Goal: Information Seeking & Learning: Learn about a topic

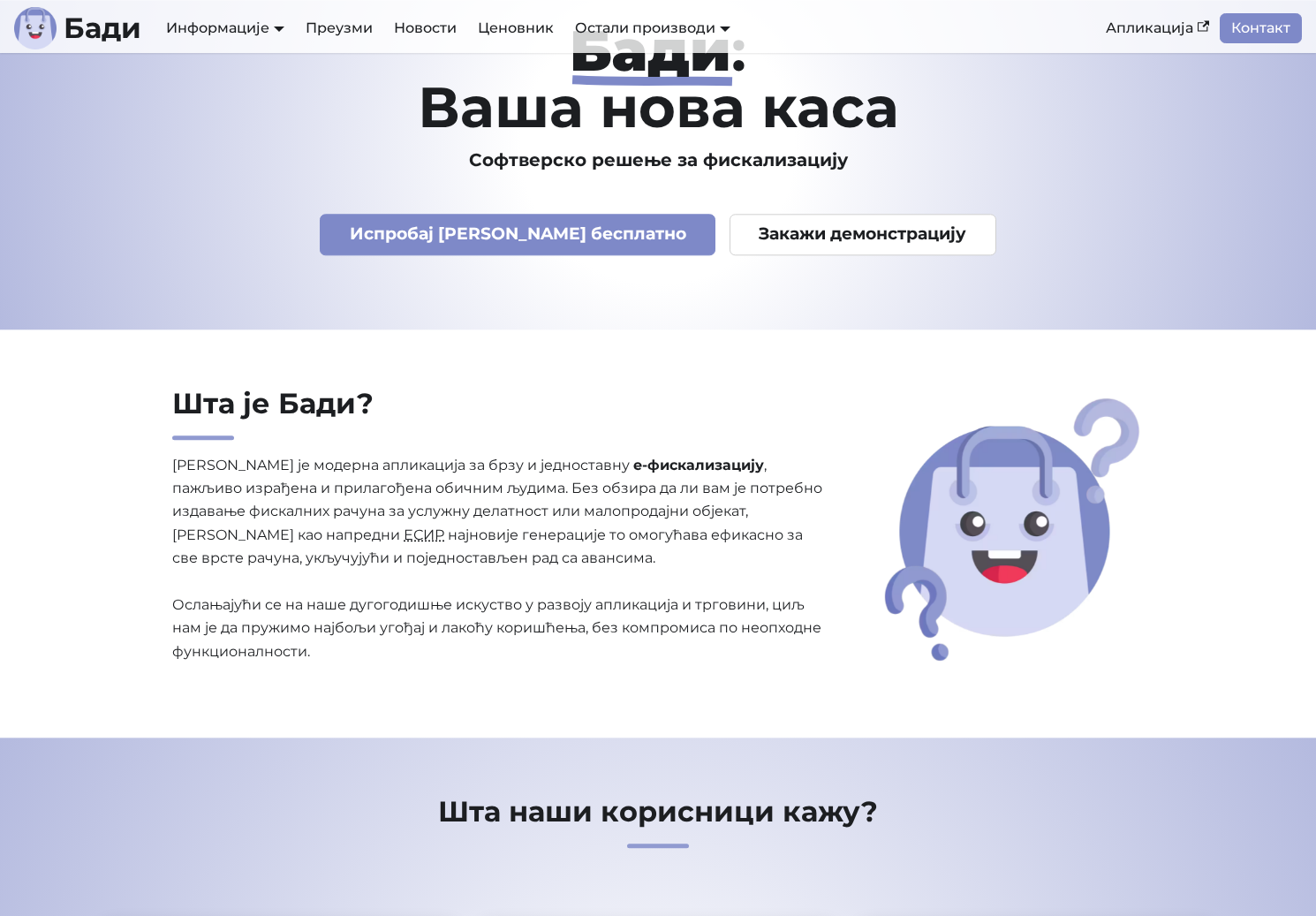
scroll to position [90, 0]
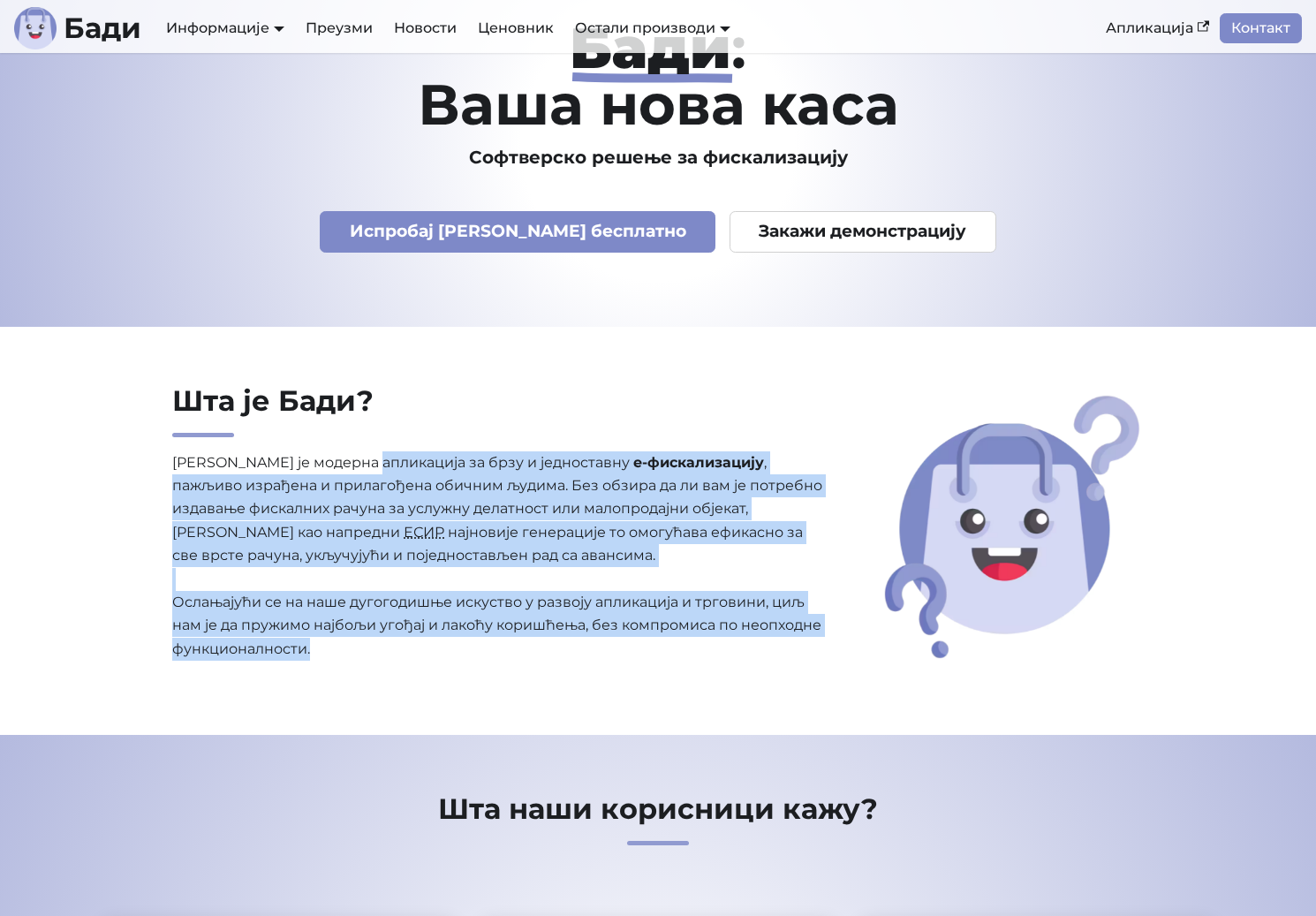
drag, startPoint x: 375, startPoint y: 451, endPoint x: 536, endPoint y: 662, distance: 265.4
click at [536, 662] on div "Шта је Бади? Бади је модерна апликација за брзу и једноставну е-фискализацију ,…" at bounding box center [498, 532] width 680 height 296
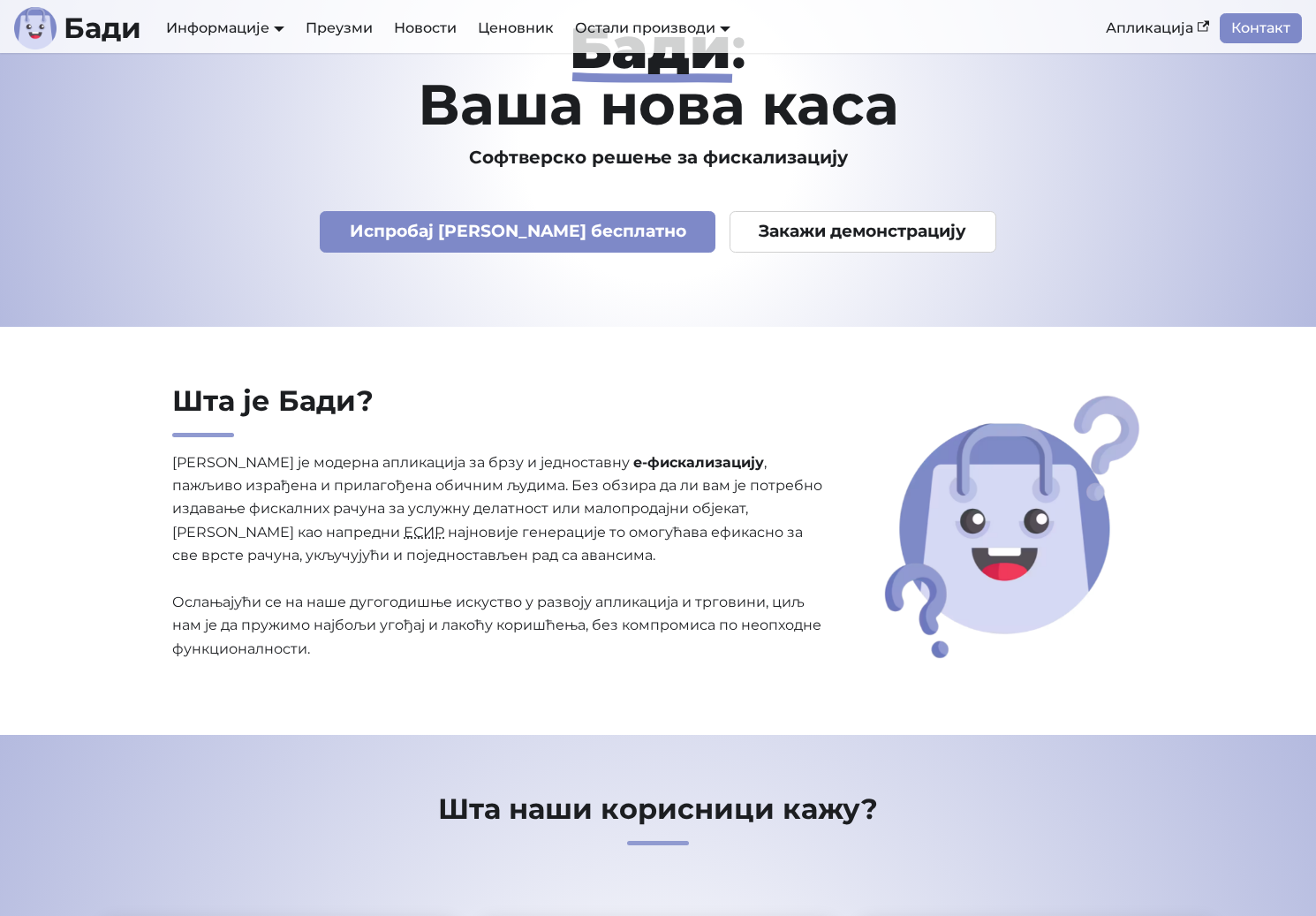
click at [536, 662] on div "Шта је Бади? Бади је модерна апликација за брзу и једноставну е-фискализацију ,…" at bounding box center [498, 532] width 680 height 296
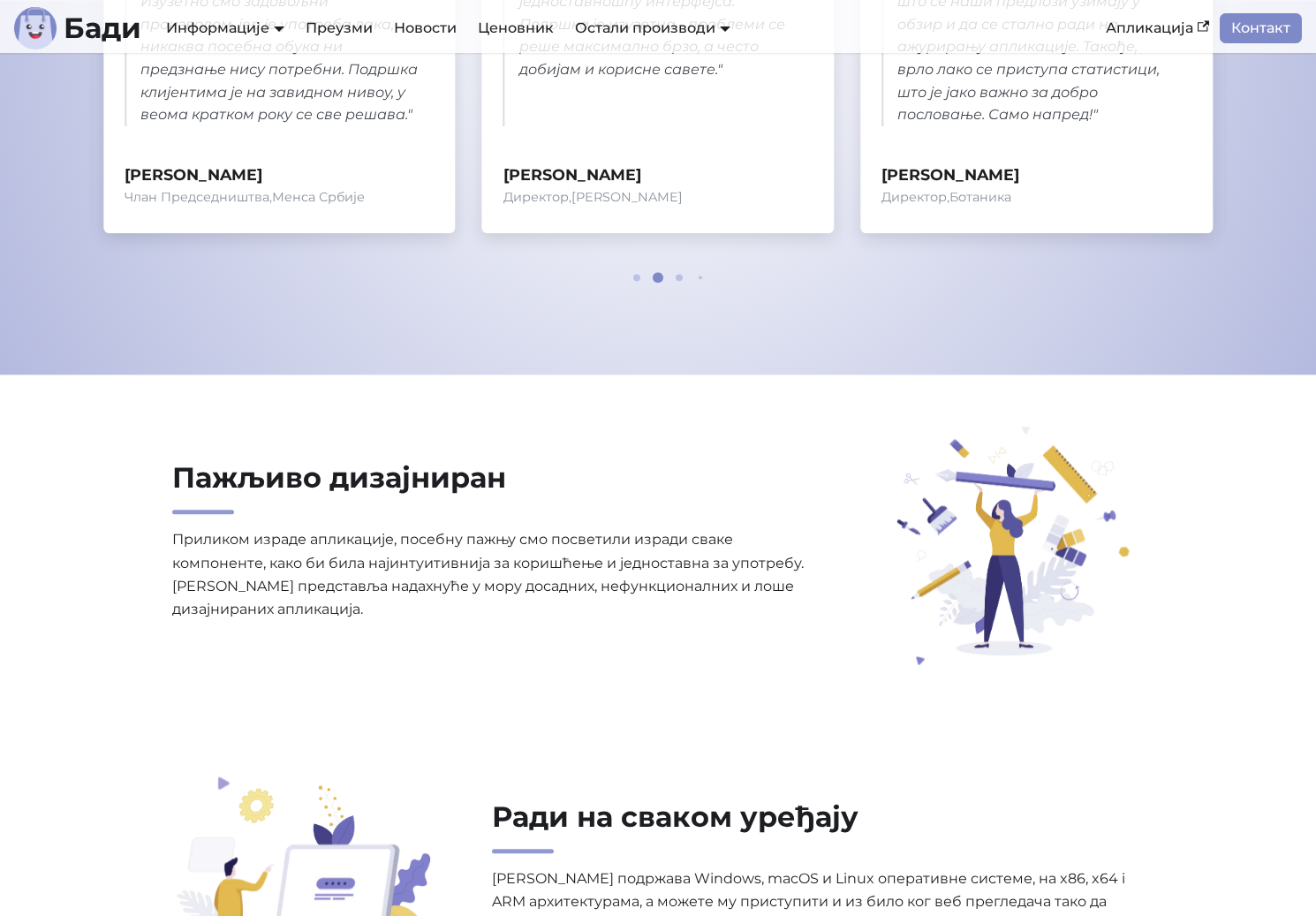
scroll to position [1351, 0]
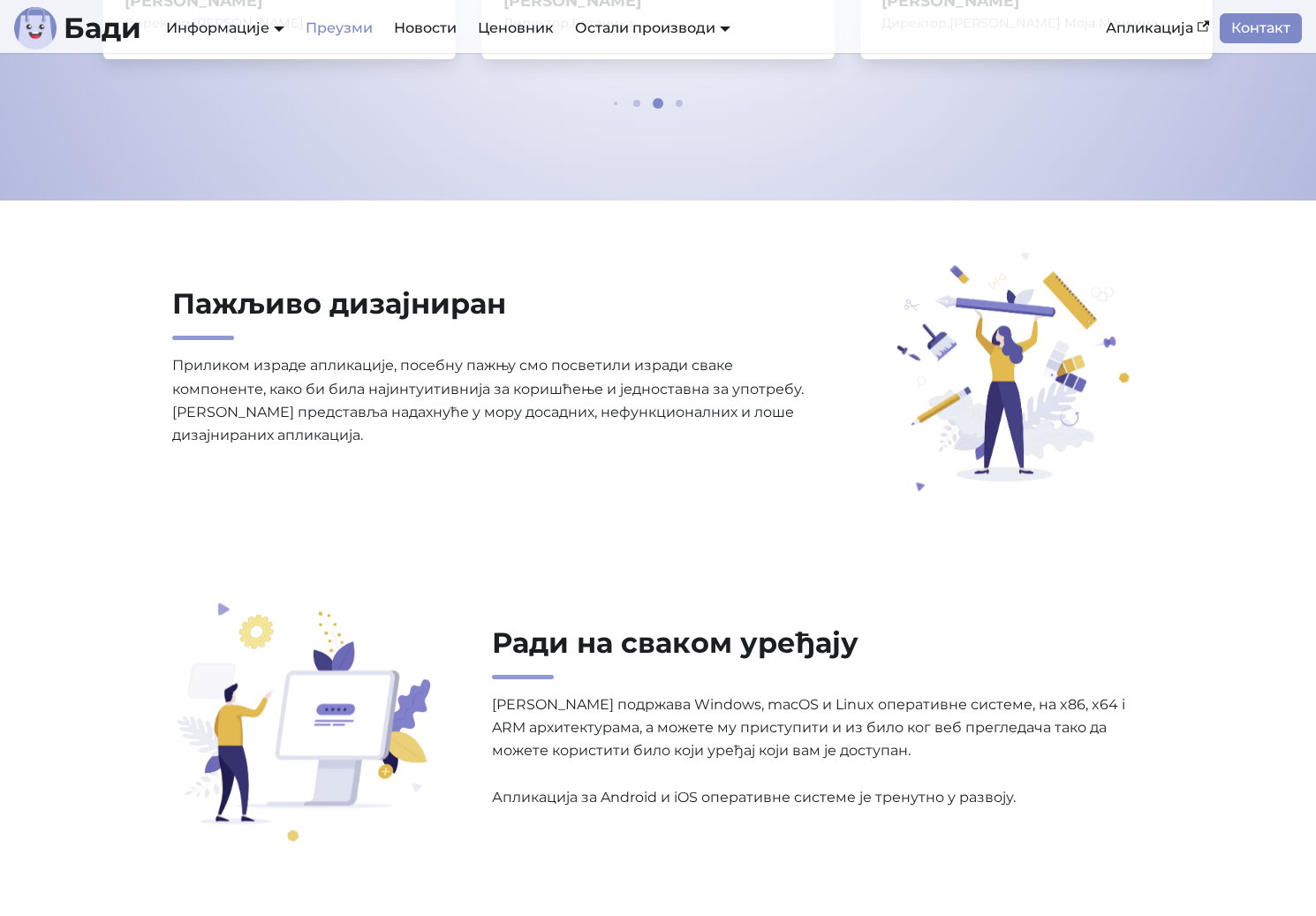
click at [338, 29] on link "Преузми" at bounding box center [339, 28] width 89 height 30
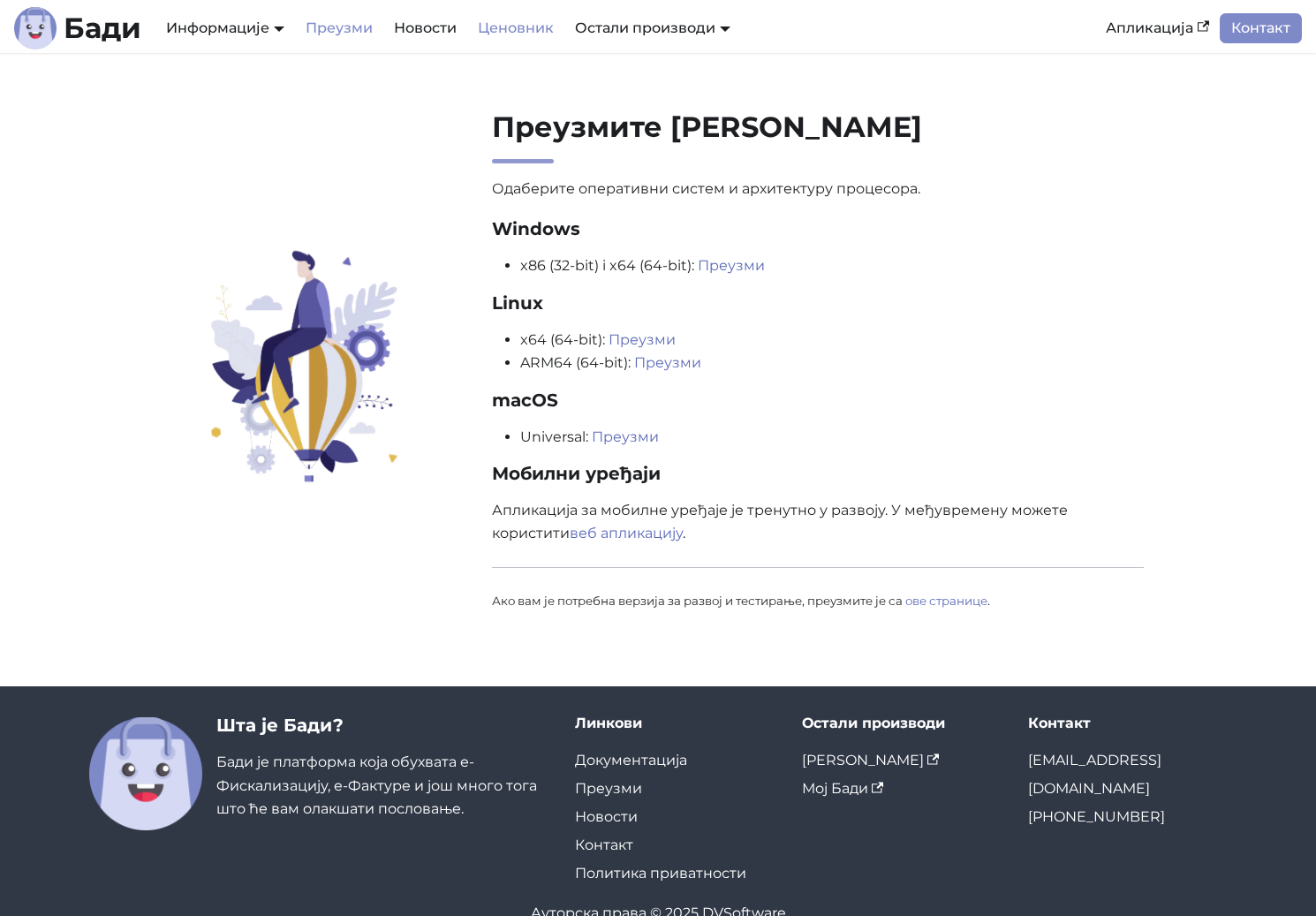
click at [524, 23] on link "Ценовник" at bounding box center [515, 28] width 97 height 30
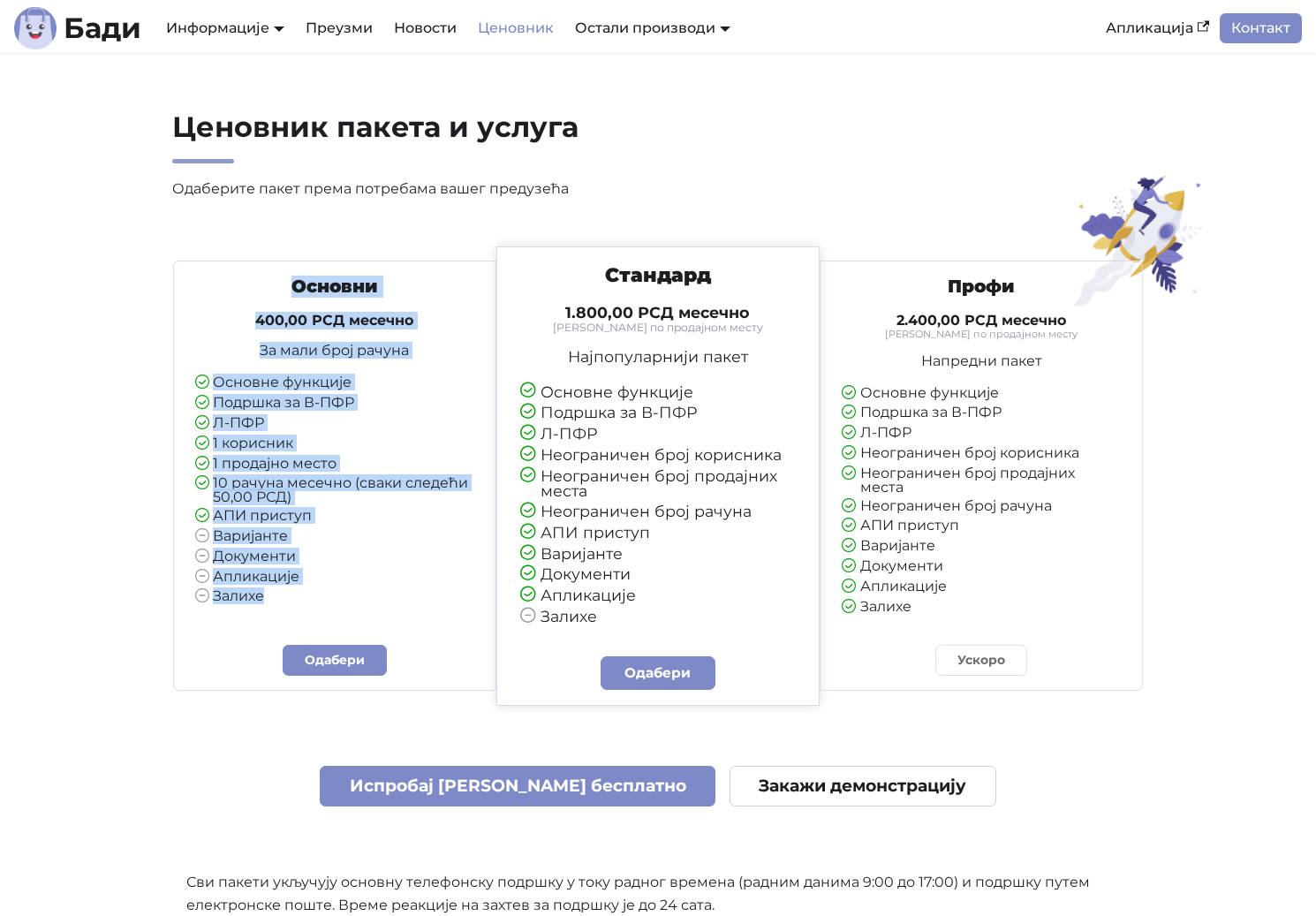
drag, startPoint x: 233, startPoint y: 287, endPoint x: 431, endPoint y: 599, distance: 369.5
click at [431, 599] on div "Основни 400,00 РСД месечно За мали број рачуна Основне функције Подршка за В-ПФ…" at bounding box center [334, 440] width 308 height 330
click at [431, 599] on li "Залихе" at bounding box center [334, 597] width 280 height 16
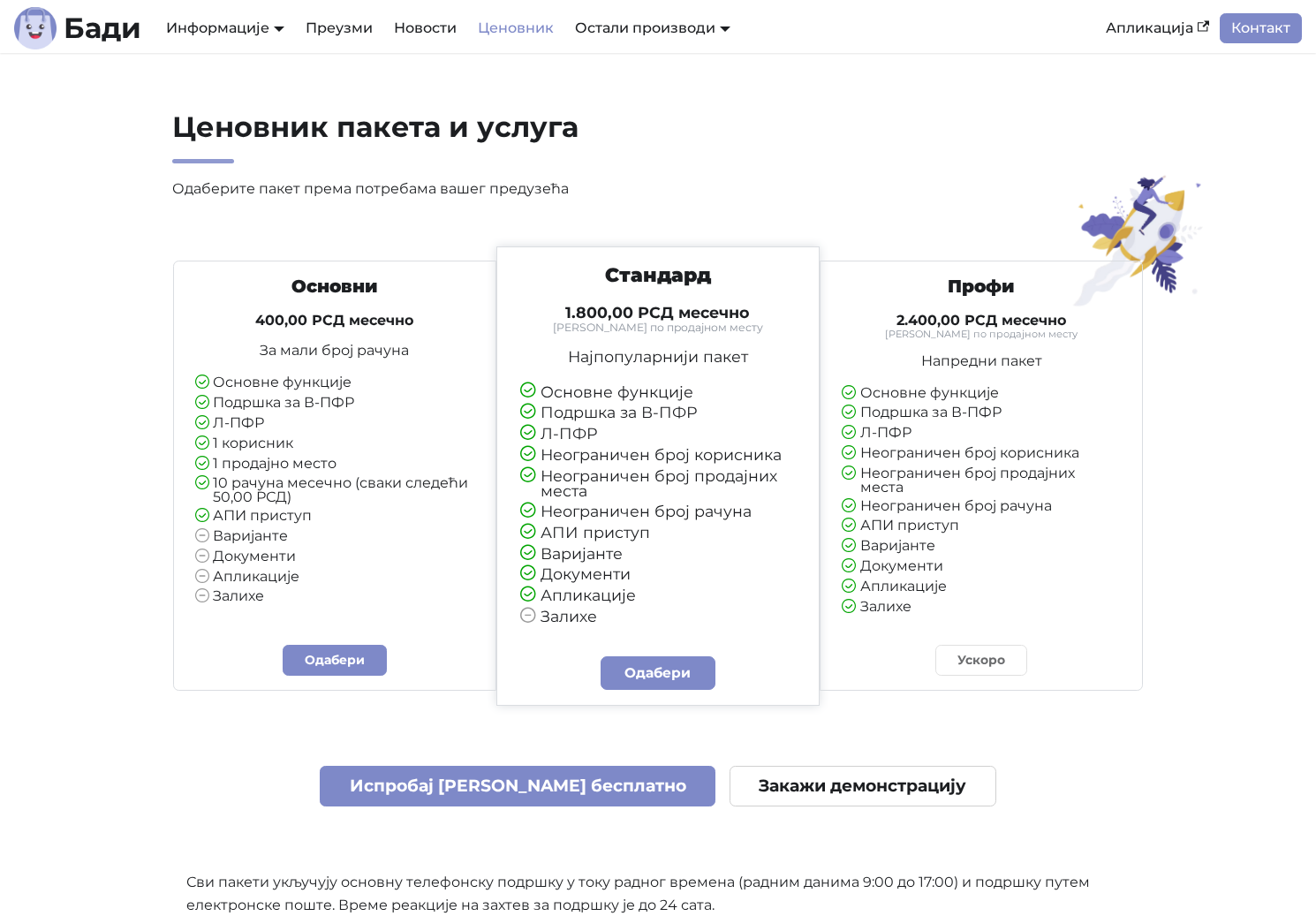
drag, startPoint x: 435, startPoint y: 601, endPoint x: 424, endPoint y: 596, distance: 12.1
click at [424, 596] on div "Основни 400,00 РСД месечно За мали број рачуна Основне функције Подршка за В-ПФ…" at bounding box center [334, 447] width 308 height 344
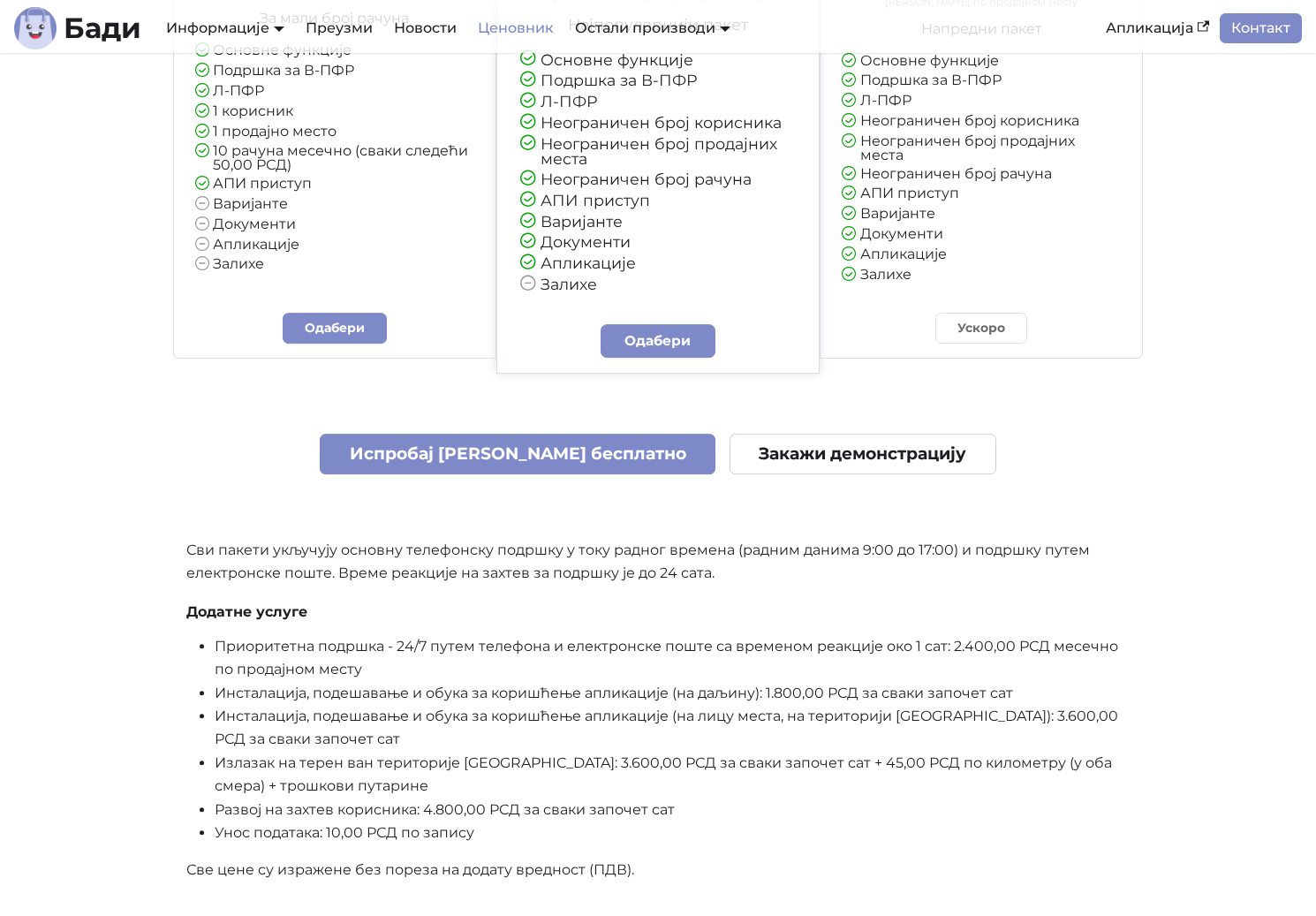
scroll to position [360, 0]
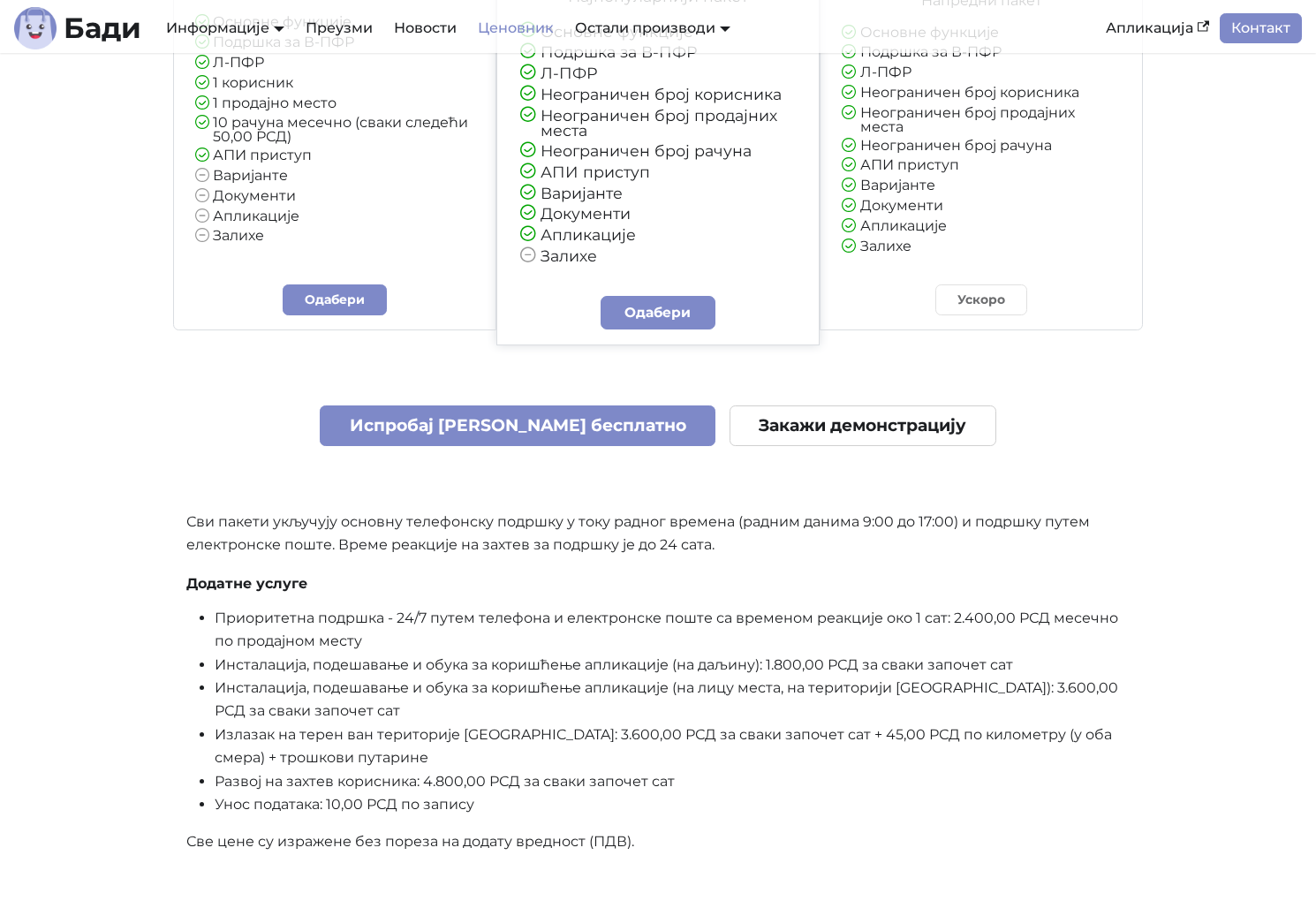
drag, startPoint x: 262, startPoint y: 499, endPoint x: 788, endPoint y: 836, distance: 624.7
click at [788, 836] on div "Основни 400,00 РСД месечно За мали број рачуна Основне функције Подршка за В-ПФ…" at bounding box center [658, 378] width 971 height 985
click at [791, 836] on div "Основни 400,00 РСД месечно За мали број рачуна Основне функције Подршка за В-ПФ…" at bounding box center [658, 378] width 971 height 985
drag, startPoint x: 813, startPoint y: 836, endPoint x: 891, endPoint y: 597, distance: 251.4
click at [891, 597] on div "Основни 400,00 РСД месечно За мали број рачуна Основне функције Подршка за В-ПФ…" at bounding box center [658, 378] width 971 height 985
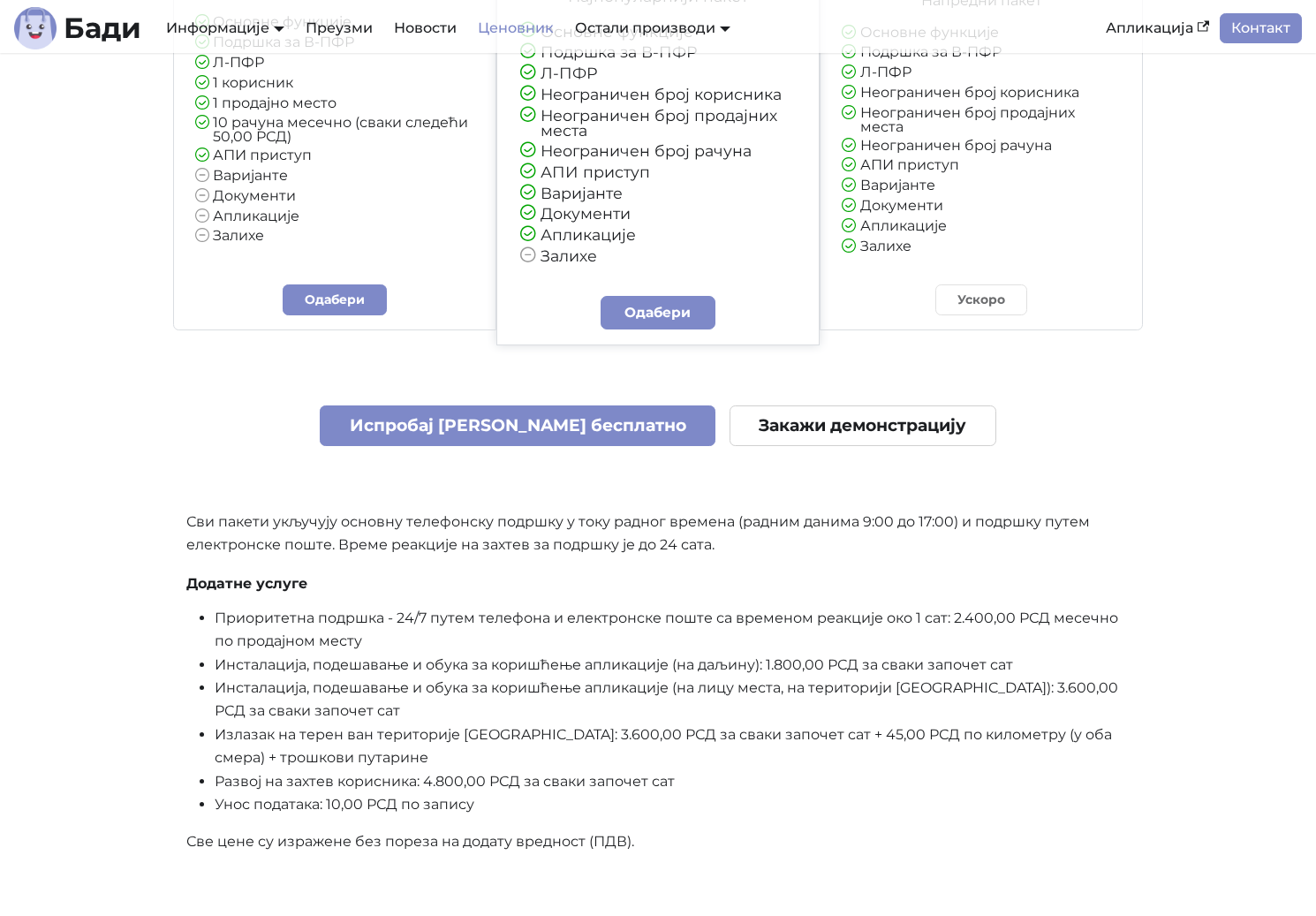
click at [891, 593] on h4 "Додатне услуге" at bounding box center [658, 583] width 943 height 18
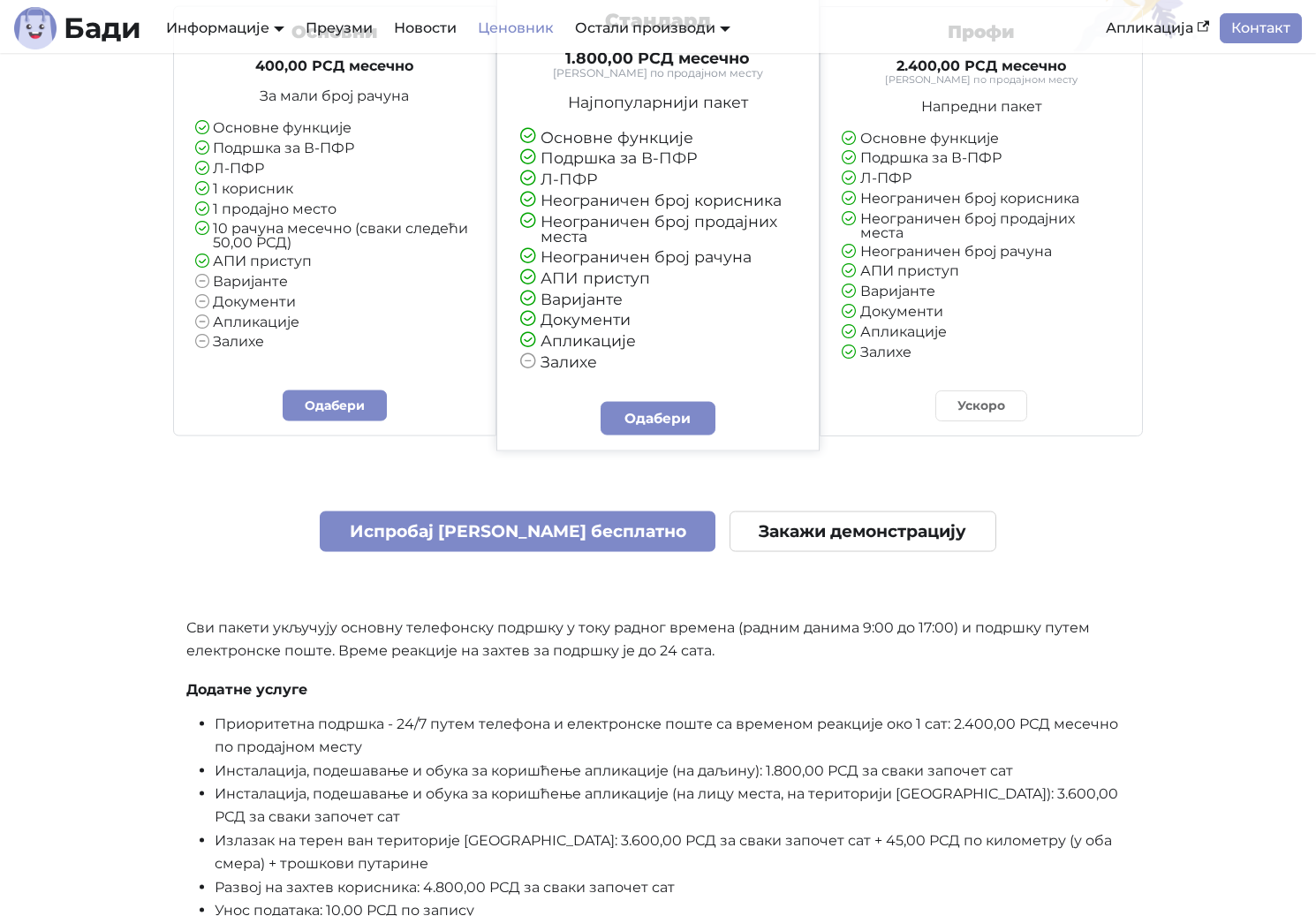
scroll to position [90, 0]
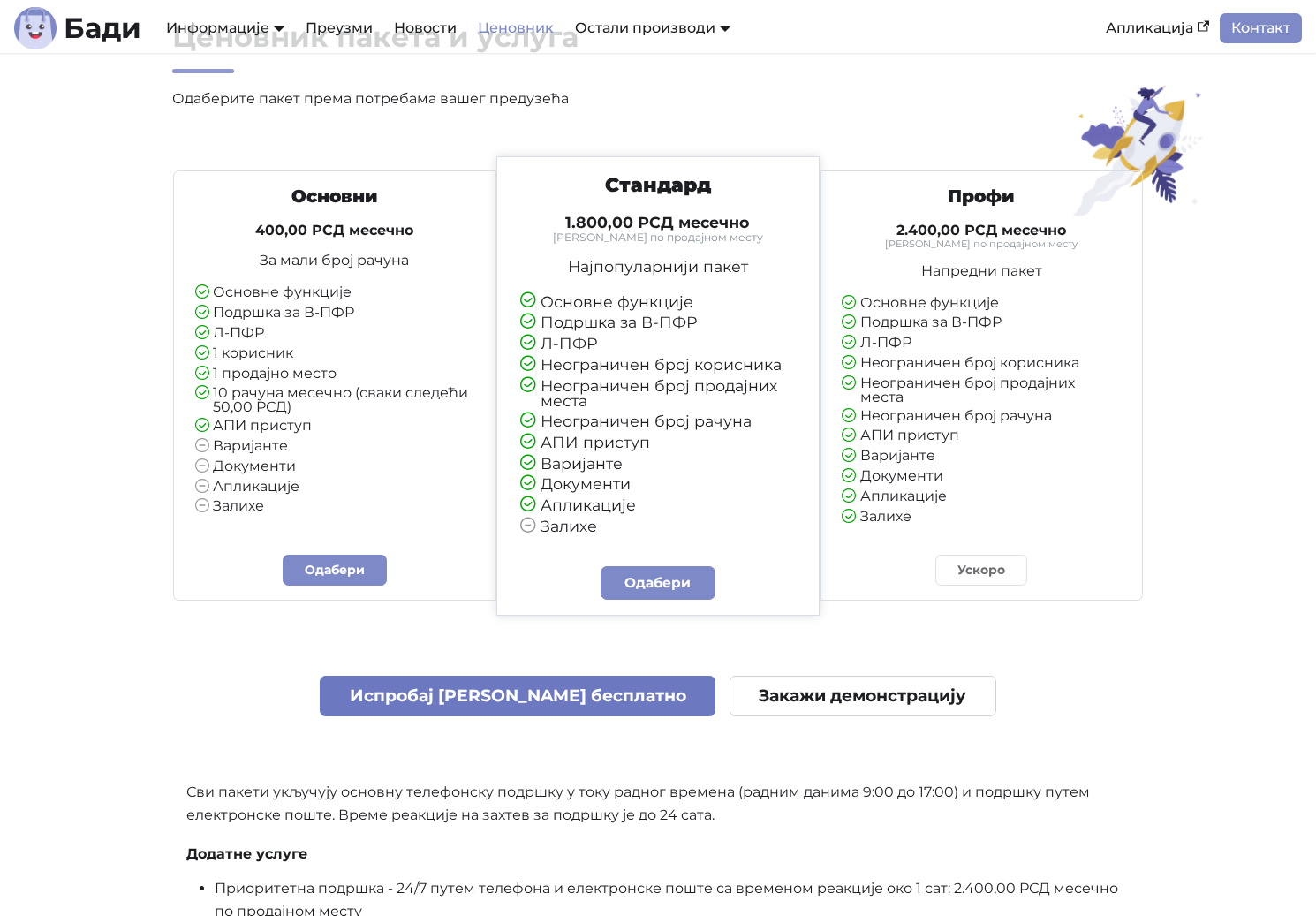
click at [499, 714] on link "Испробај Бади бесплатно" at bounding box center [517, 696] width 396 height 41
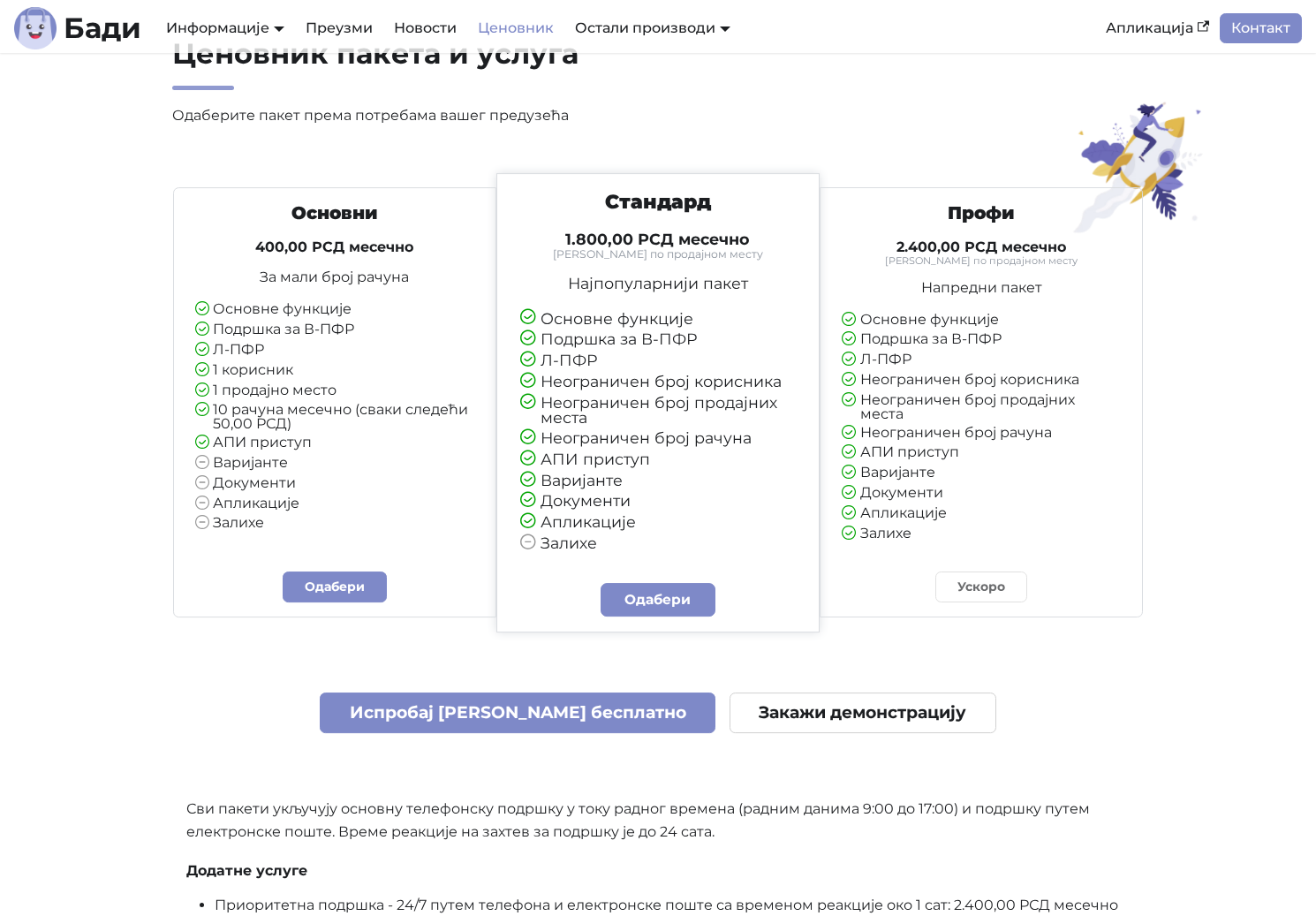
scroll to position [0, 0]
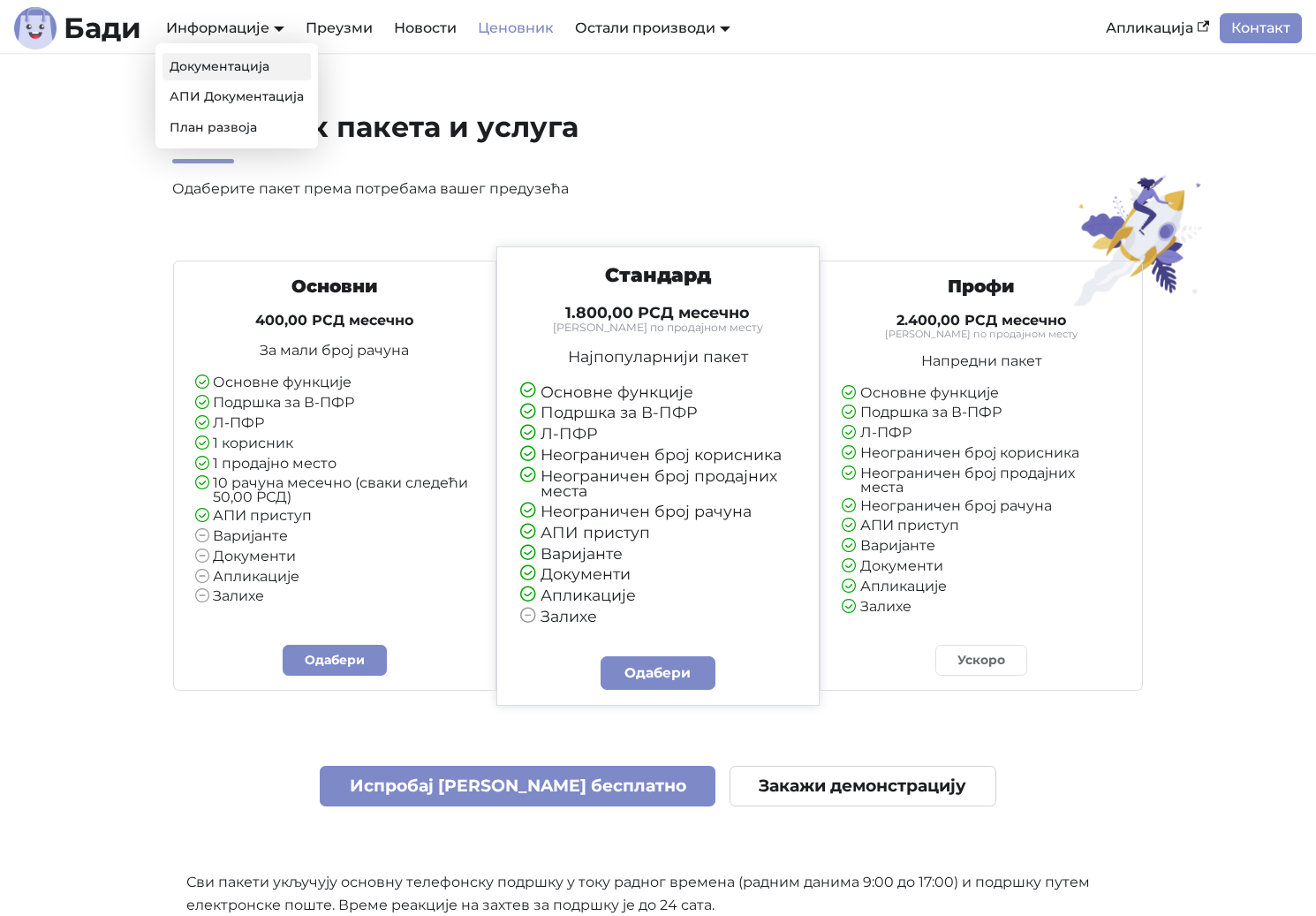
click at [244, 68] on link "Документација" at bounding box center [236, 66] width 148 height 27
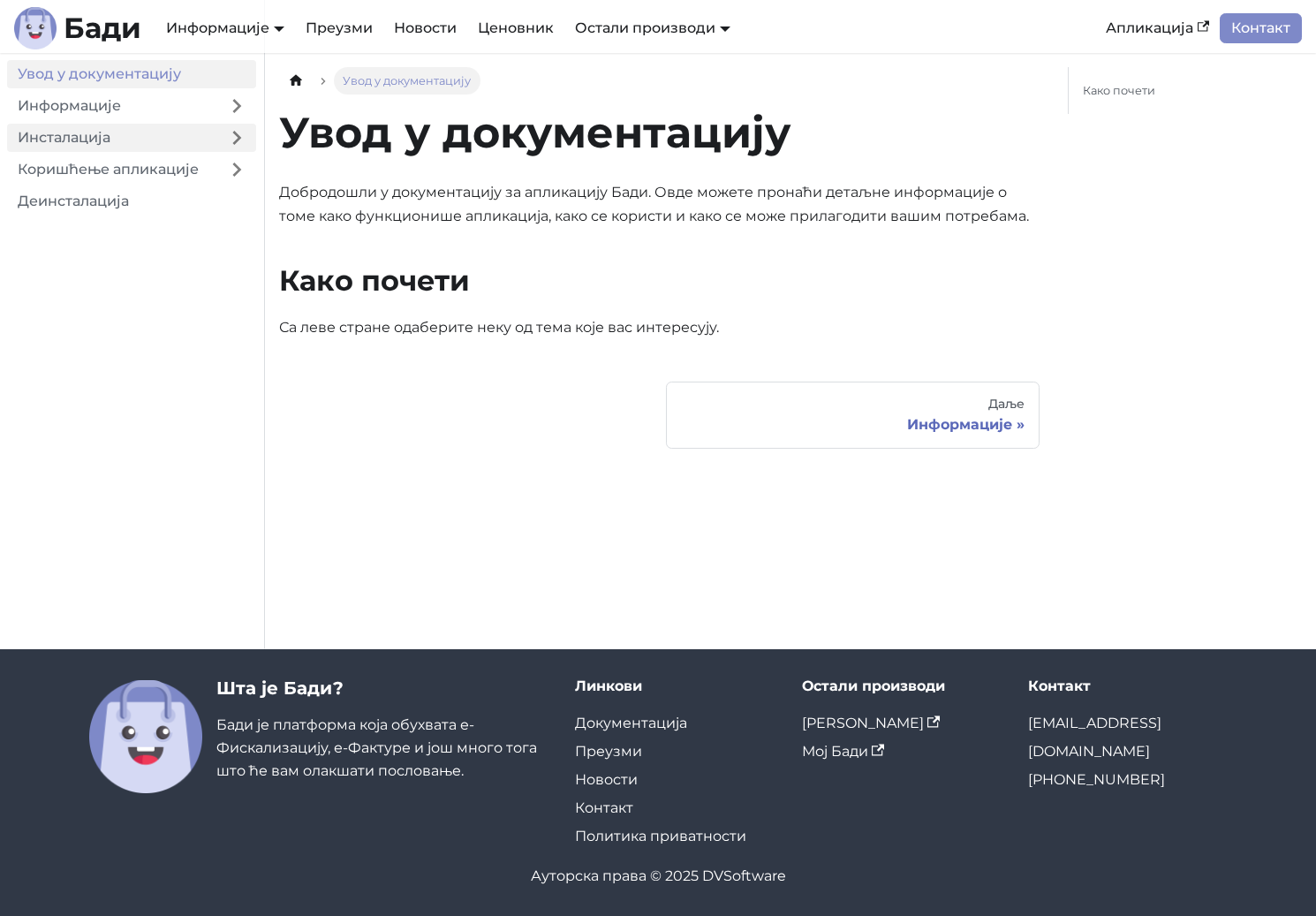
click at [66, 134] on link "Инсталација" at bounding box center [111, 138] width 210 height 28
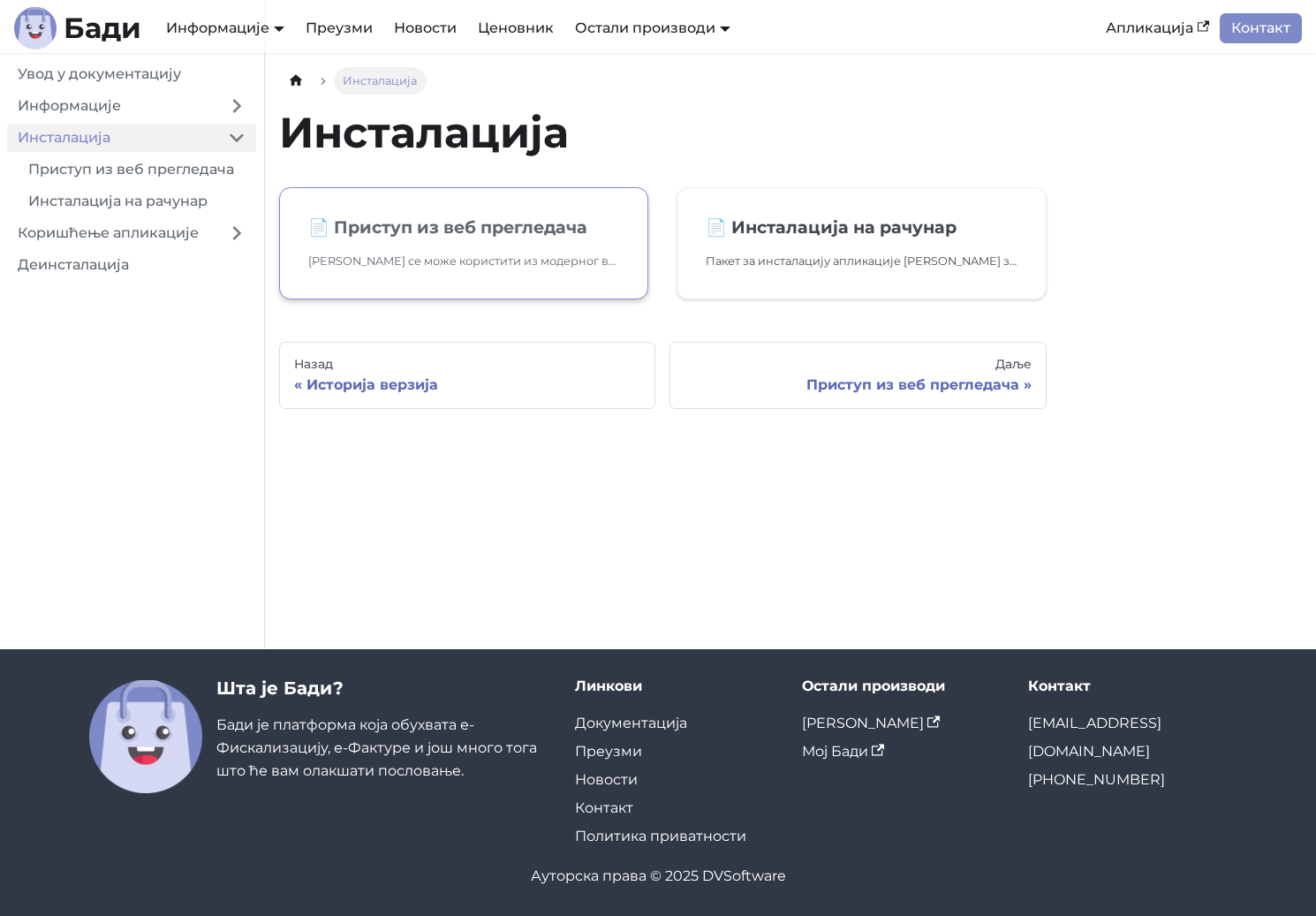
click at [443, 252] on link "📄️ Приступ из веб прегледача Бади се може користити из модерног веб прегледача.…" at bounding box center [463, 243] width 369 height 112
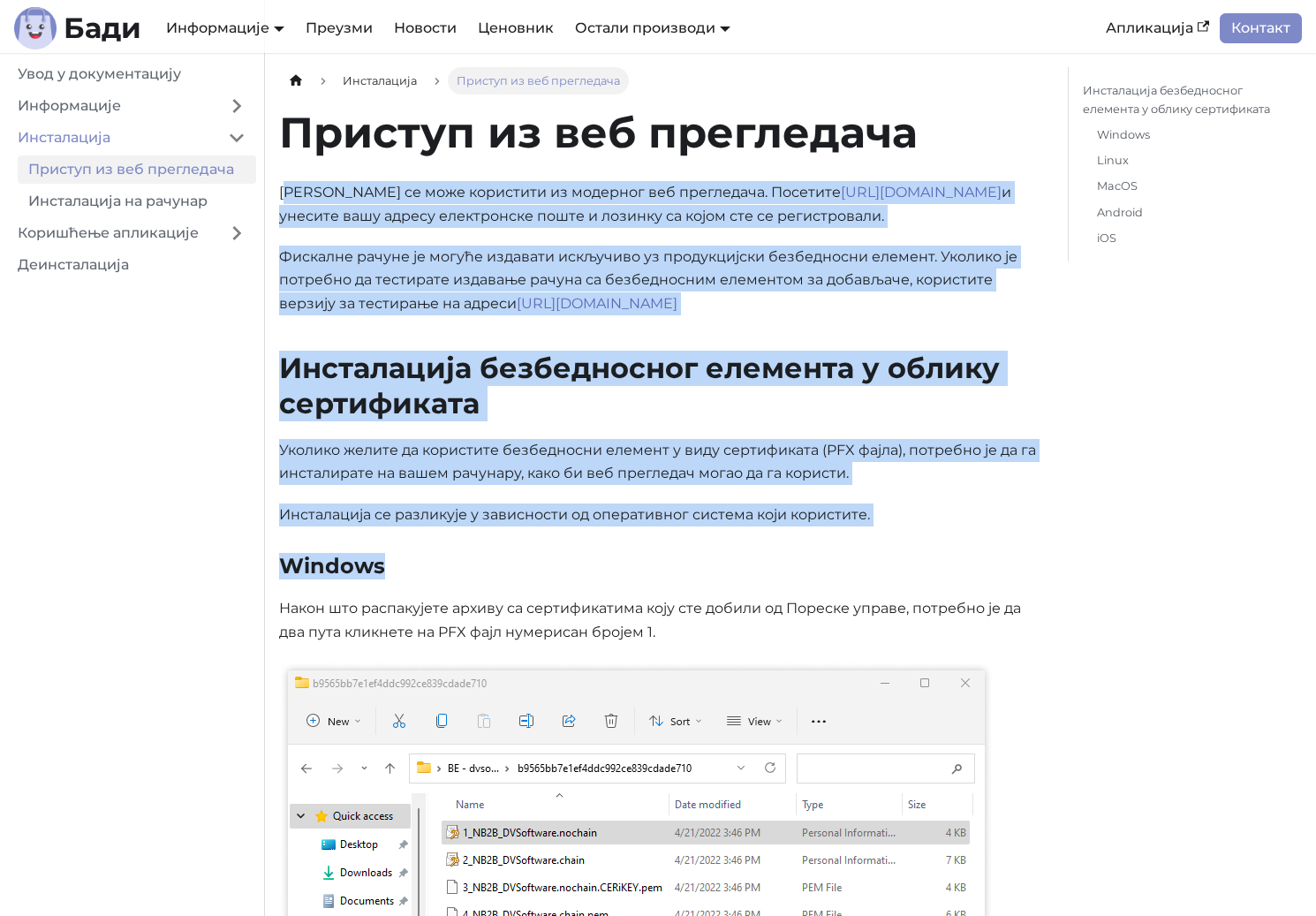
drag, startPoint x: 293, startPoint y: 192, endPoint x: 674, endPoint y: 582, distance: 545.2
click at [883, 212] on p "Бади се може користити из модерног веб прегледача. Посетите https://badi.rs и у…" at bounding box center [658, 204] width 760 height 47
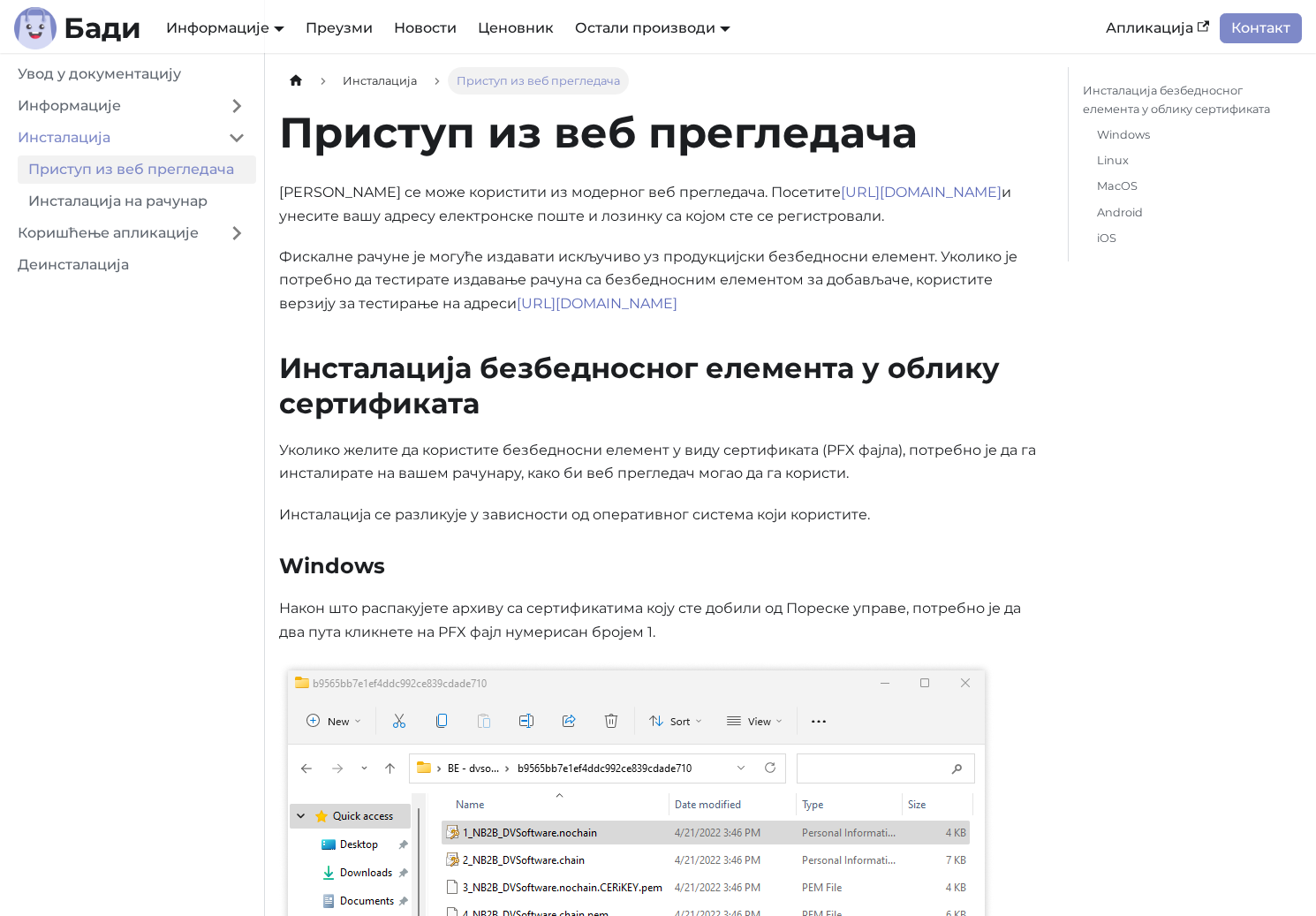
drag, startPoint x: 765, startPoint y: 244, endPoint x: 819, endPoint y: 319, distance: 92.4
click at [152, 230] on link "Коришћење апликације" at bounding box center [111, 233] width 210 height 28
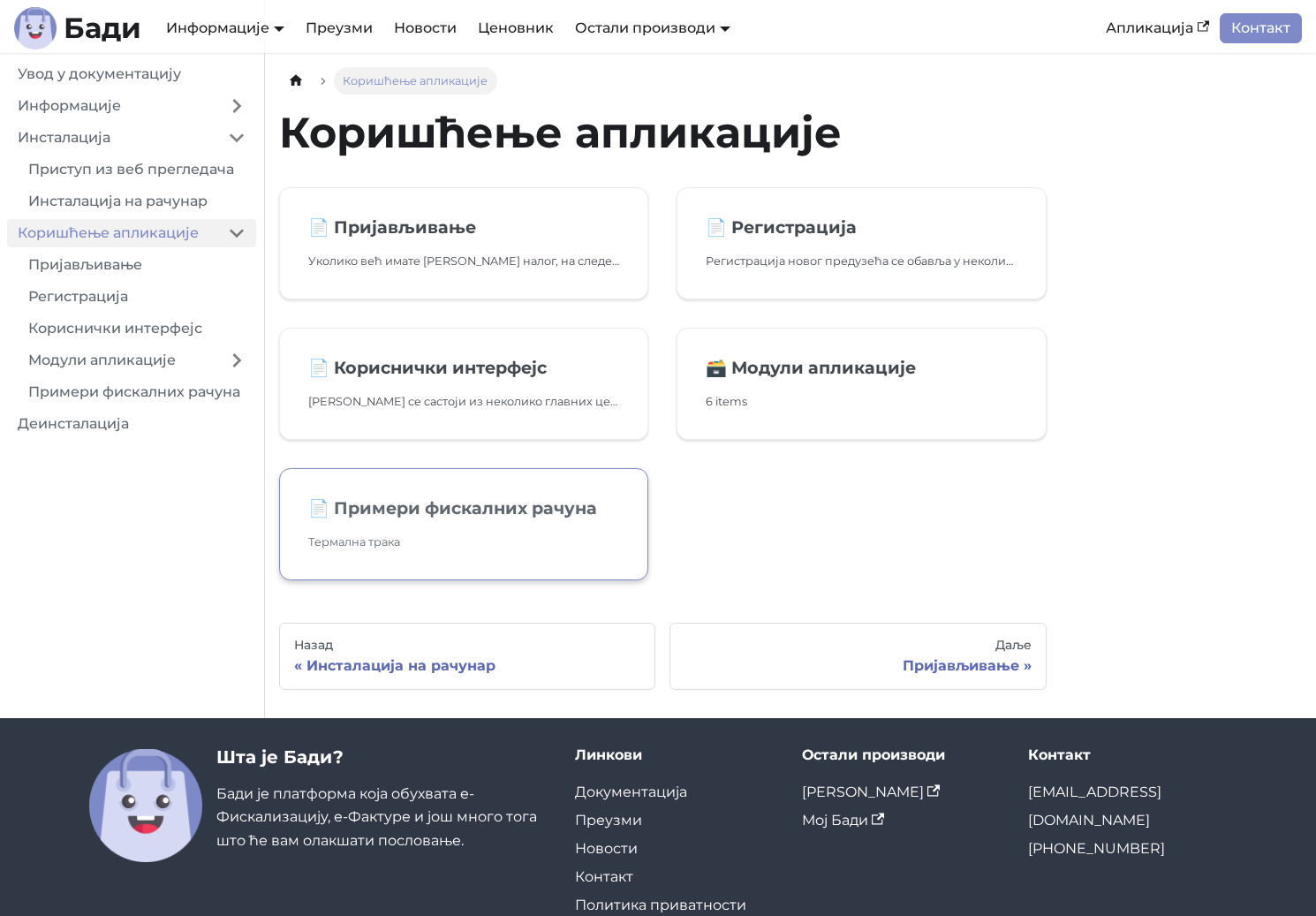
click at [516, 542] on p "Термална трака" at bounding box center [463, 542] width 311 height 19
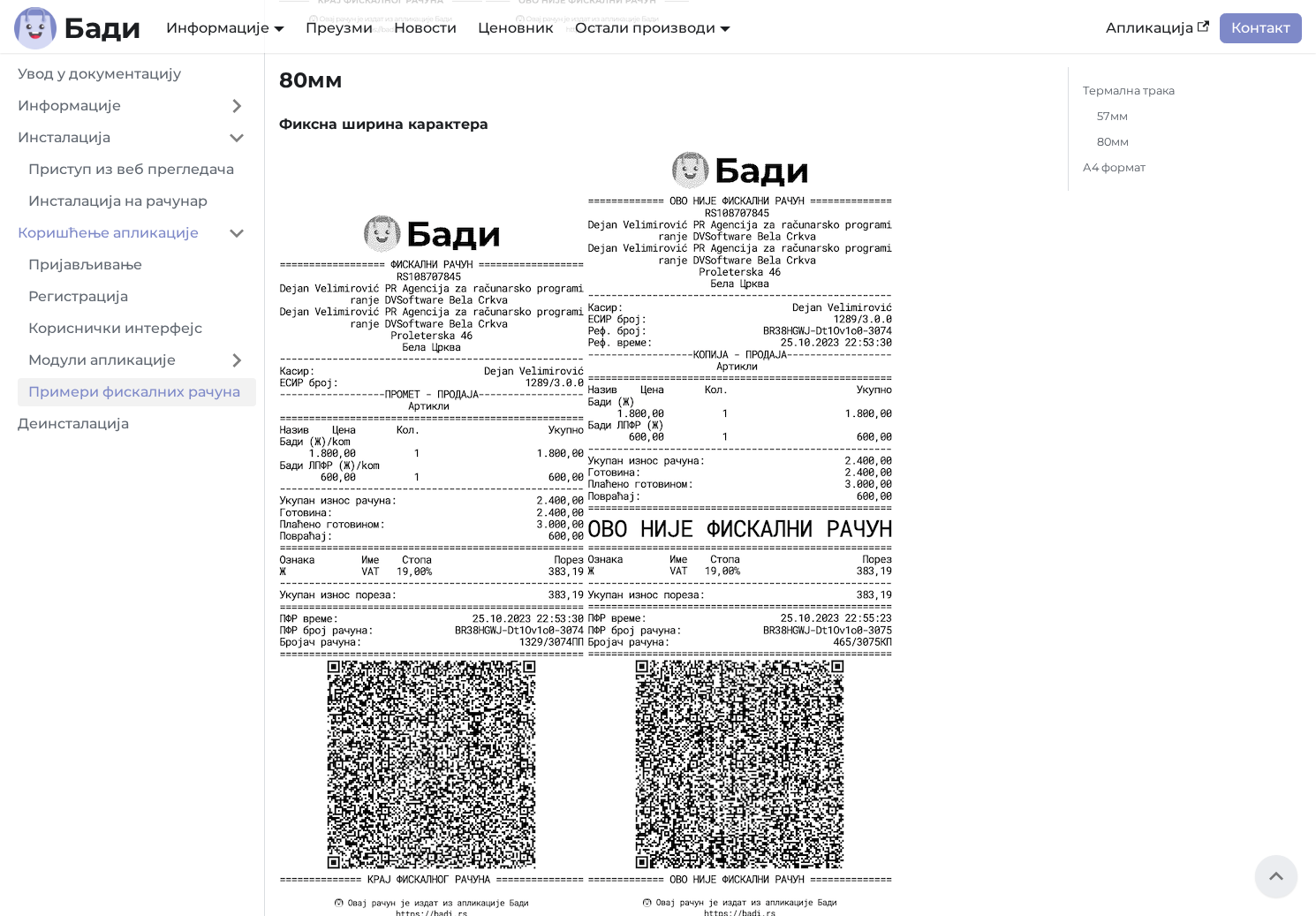
scroll to position [1171, 0]
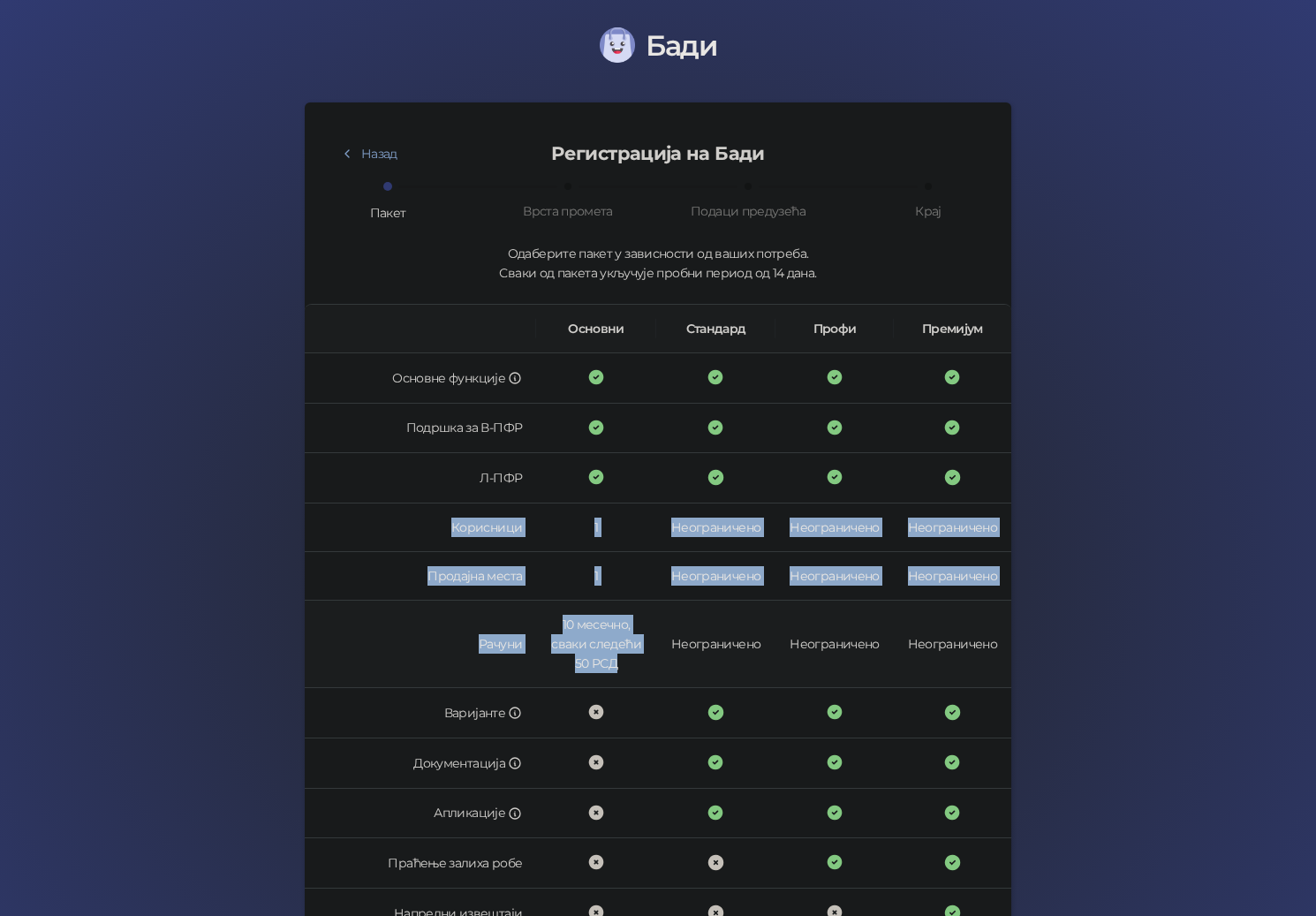
drag, startPoint x: 434, startPoint y: 532, endPoint x: 634, endPoint y: 672, distance: 244.1
click at [634, 672] on tbody "Основне функције Подршка за В-ПФР Л-ПФР Корисници 1 Неограничено Неограничено Н…" at bounding box center [658, 712] width 707 height 718
click at [636, 670] on td "10 месечно, сваки следећи 50 РСД" at bounding box center [595, 644] width 120 height 88
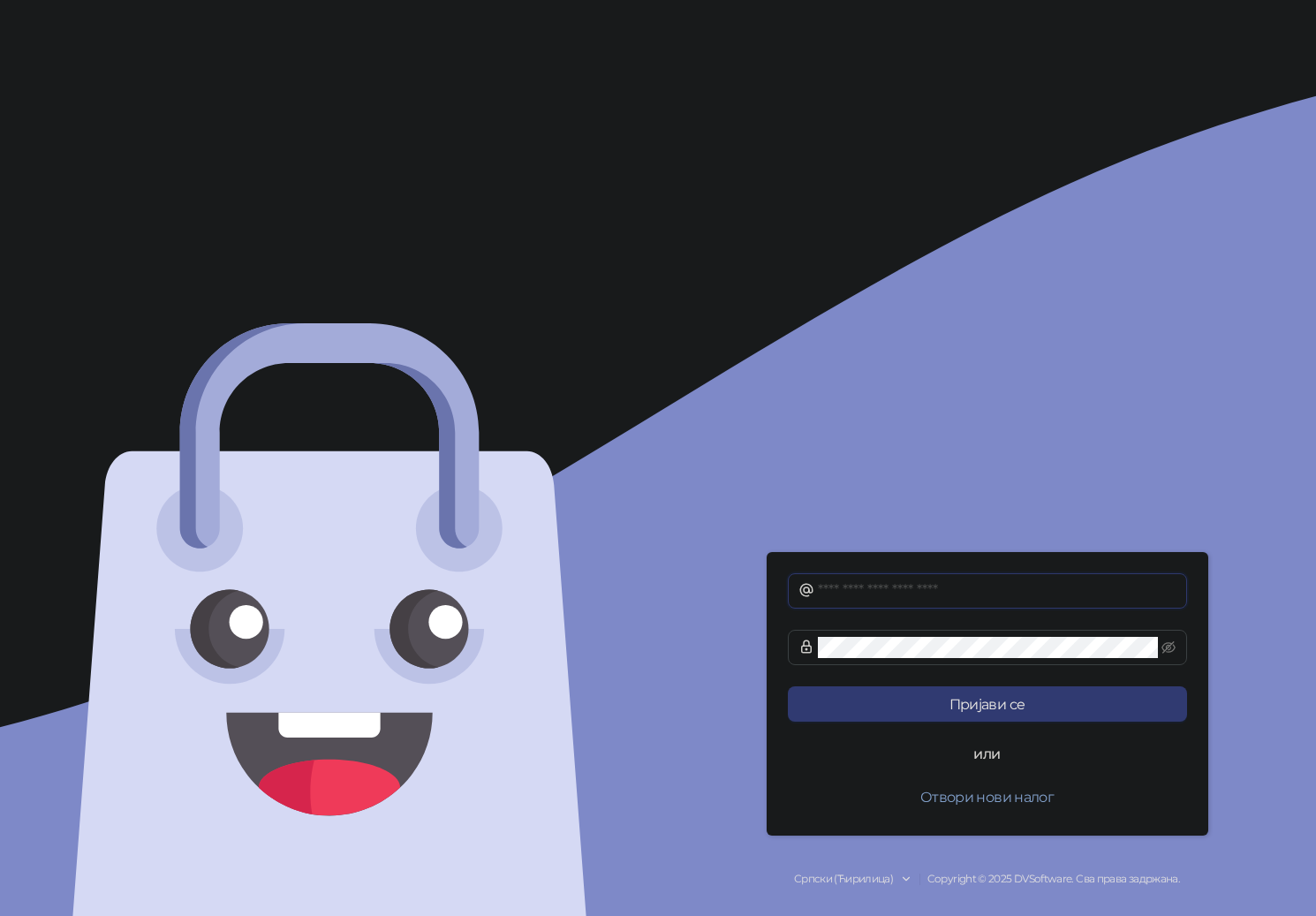
drag, startPoint x: 871, startPoint y: 595, endPoint x: 882, endPoint y: 595, distance: 11.0
click at [876, 595] on input "text" at bounding box center [997, 591] width 359 height 21
click at [939, 551] on div "Пријави се или Отвори нови налог Српски (Ћирилица) Copyright © 2025 DVSoftware.…" at bounding box center [986, 458] width 658 height 916
